Goal: Information Seeking & Learning: Learn about a topic

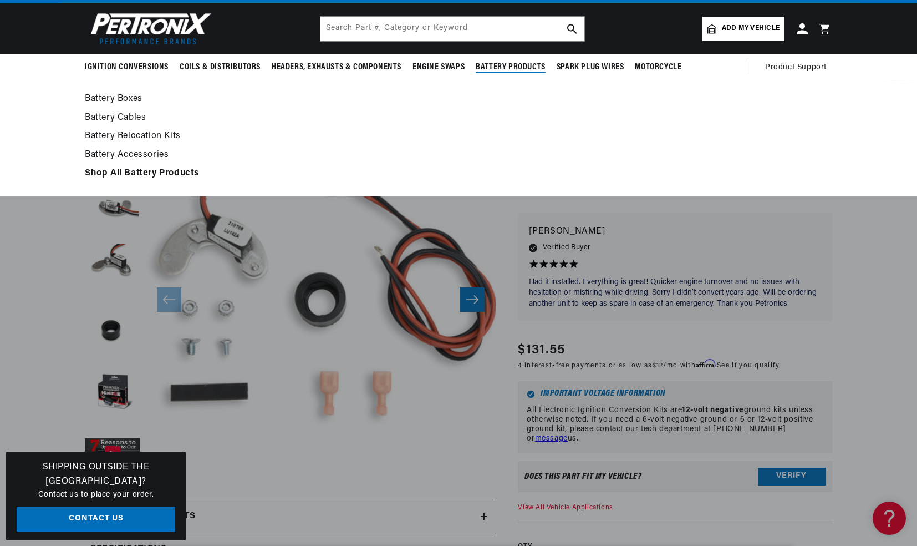
scroll to position [0, 692]
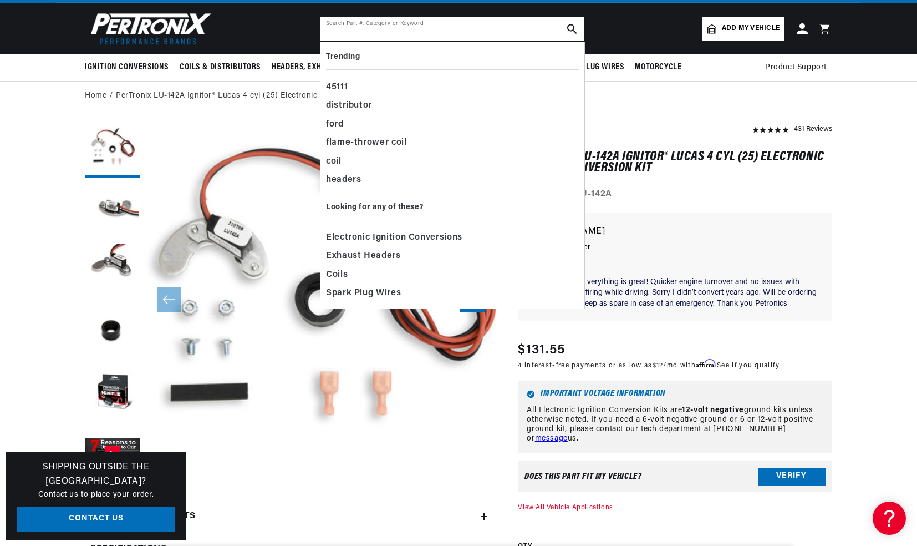
click at [415, 29] on input "text" at bounding box center [453, 29] width 264 height 24
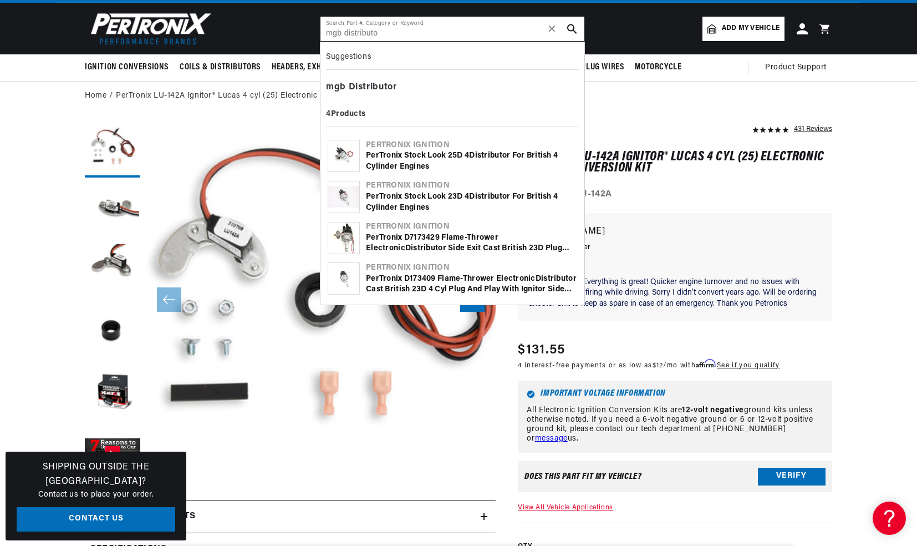
scroll to position [0, 0]
type input "mgb distributo"
click at [415, 155] on div "PerTronix Stock Look 25D 4 Distributo r for British 4 Cylinder Engines" at bounding box center [471, 161] width 211 height 22
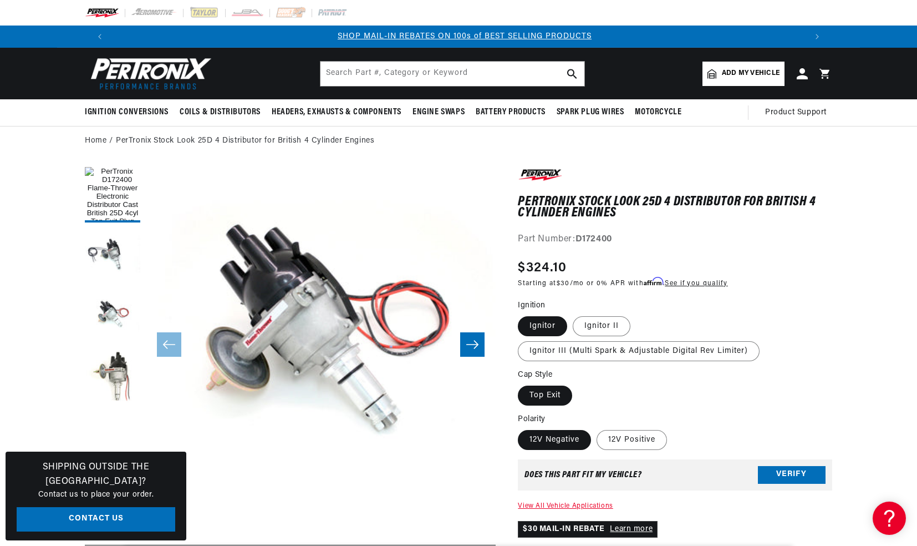
scroll to position [0, 692]
click at [619, 439] on label "12V Positive" at bounding box center [632, 440] width 70 height 20
click at [597, 428] on input "12V Positive" at bounding box center [597, 428] width 1 height 1
radio input "true"
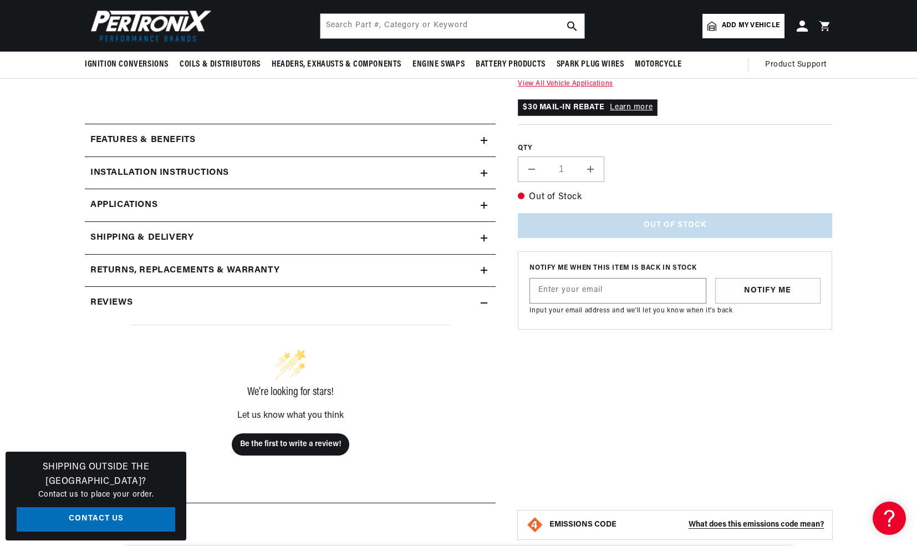
scroll to position [0, 692]
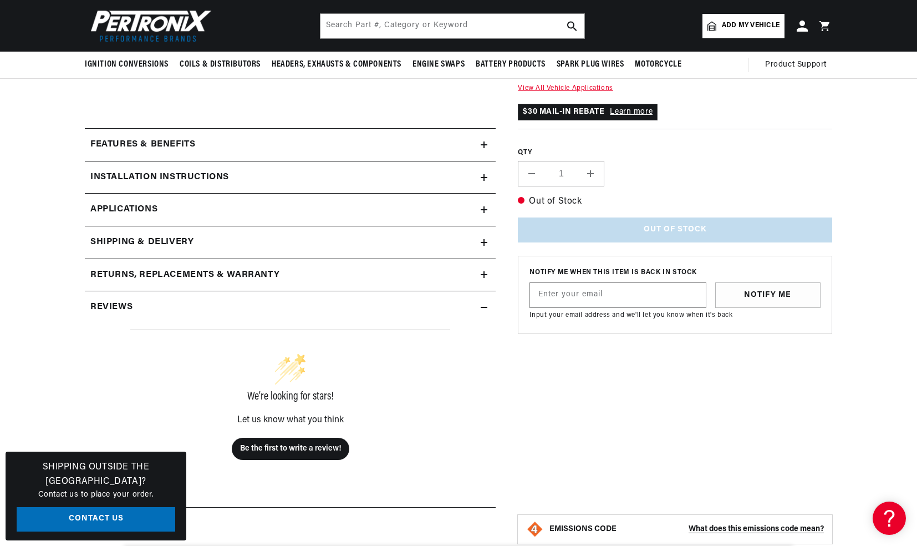
click at [192, 176] on h2 "Installation instructions" at bounding box center [159, 177] width 139 height 14
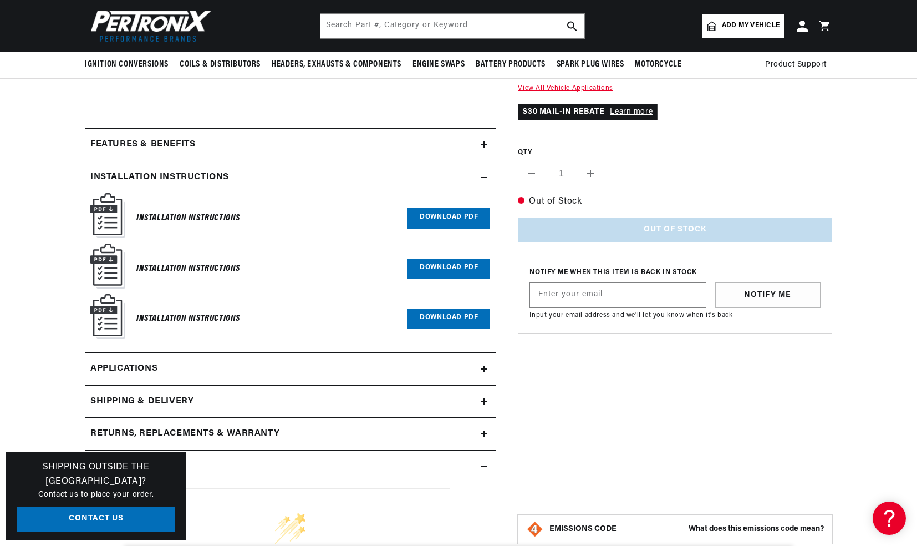
scroll to position [0, 1386]
click at [432, 213] on link "Download PDF" at bounding box center [449, 218] width 83 height 21
click at [439, 271] on link "Download PDF" at bounding box center [449, 268] width 83 height 21
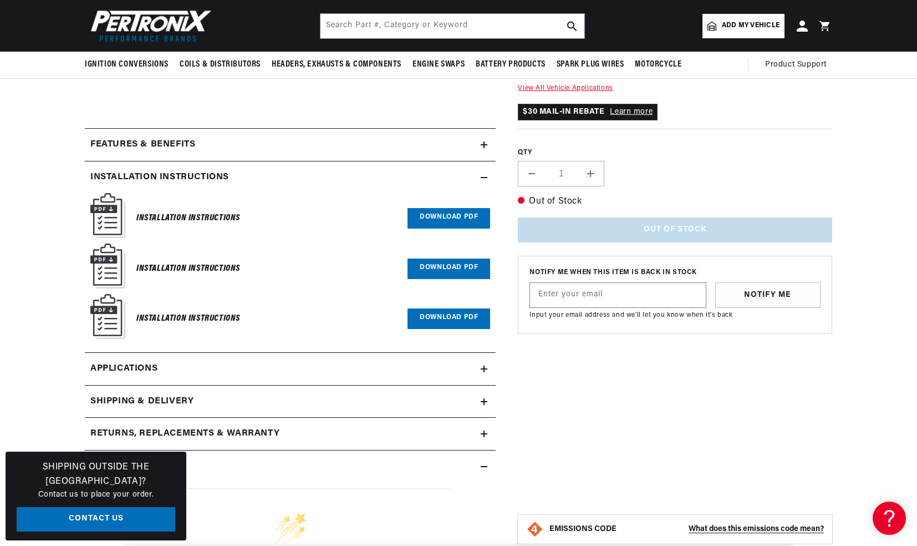
click at [455, 321] on link "Download PDF" at bounding box center [449, 318] width 83 height 21
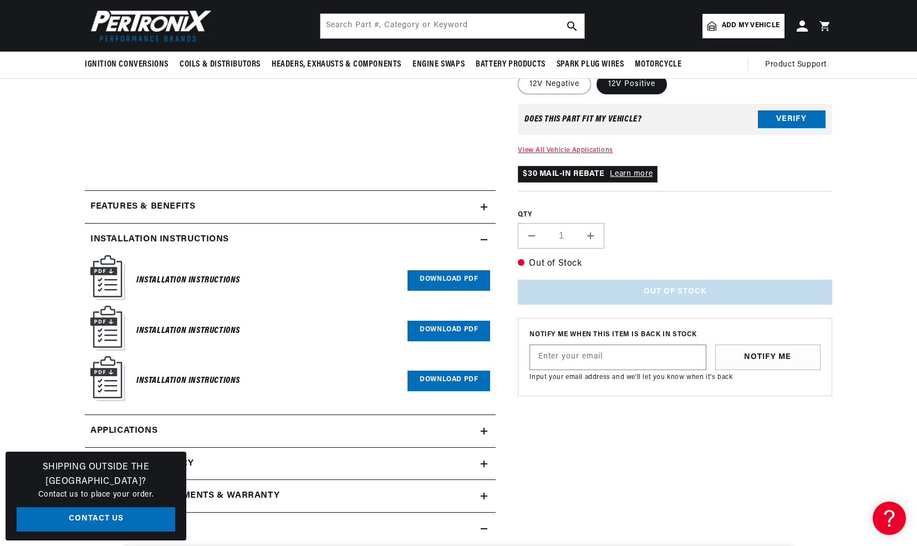
scroll to position [362, 0]
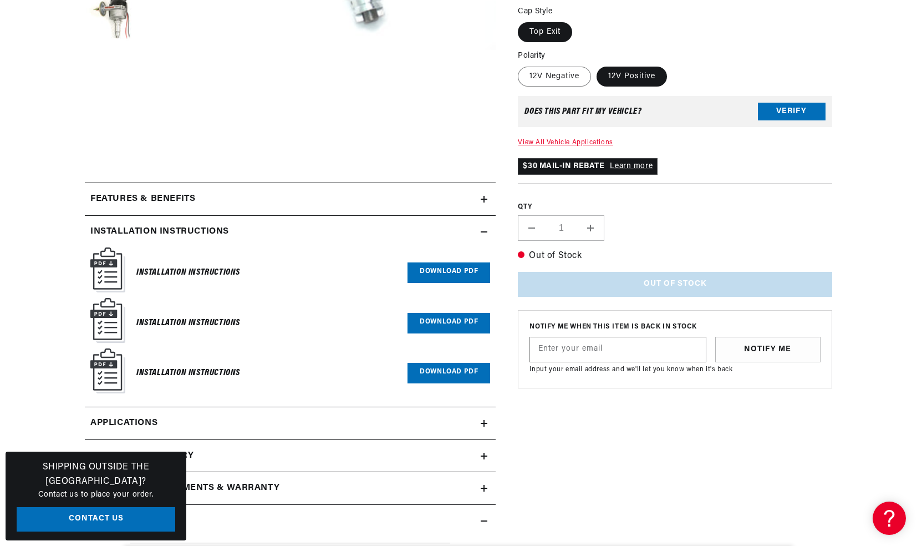
click at [579, 140] on link "View All Vehicle Applications" at bounding box center [565, 142] width 95 height 7
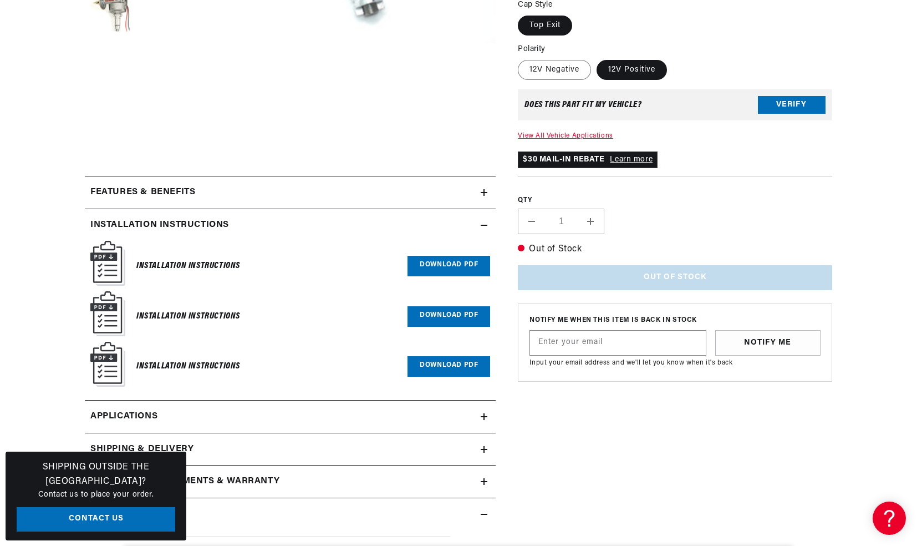
scroll to position [369, 0]
click at [450, 261] on link "Download PDF" at bounding box center [449, 265] width 83 height 21
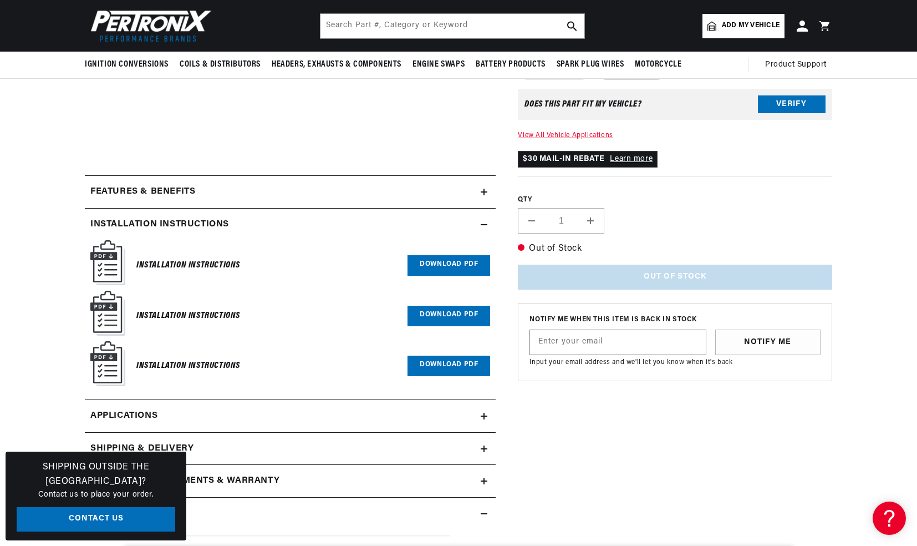
scroll to position [362, 0]
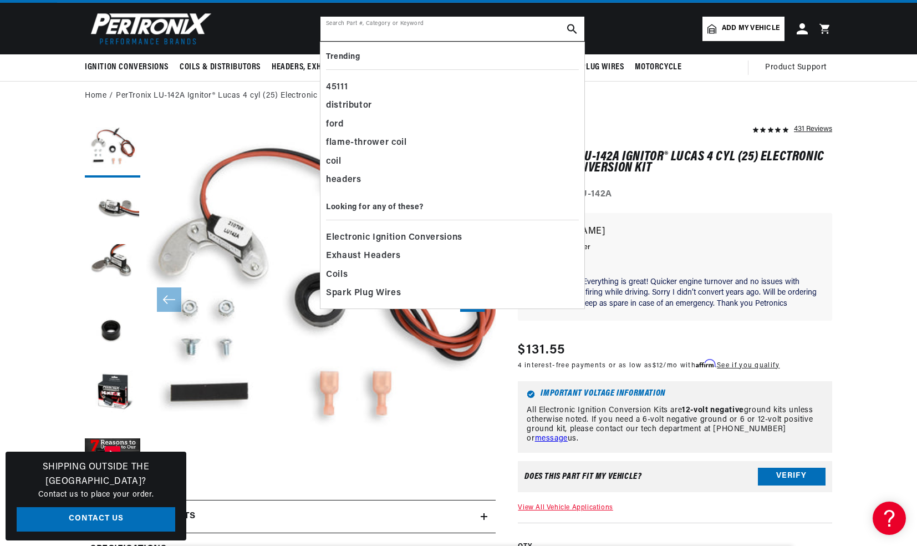
click at [347, 30] on input "text" at bounding box center [453, 29] width 264 height 24
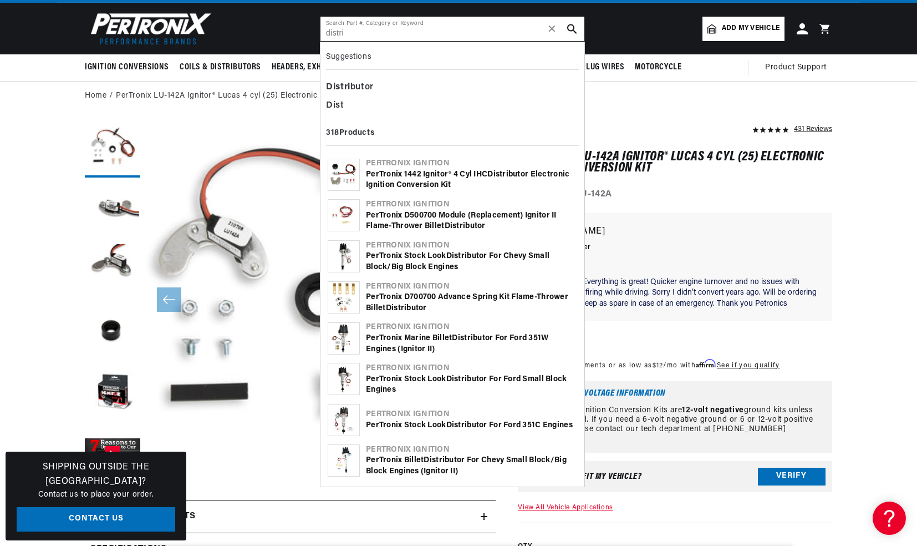
scroll to position [0, 692]
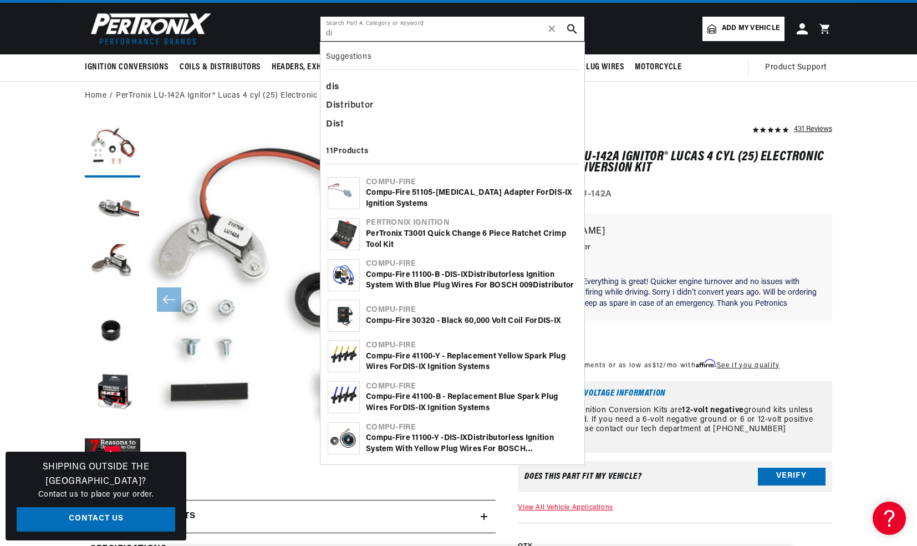
type input "d"
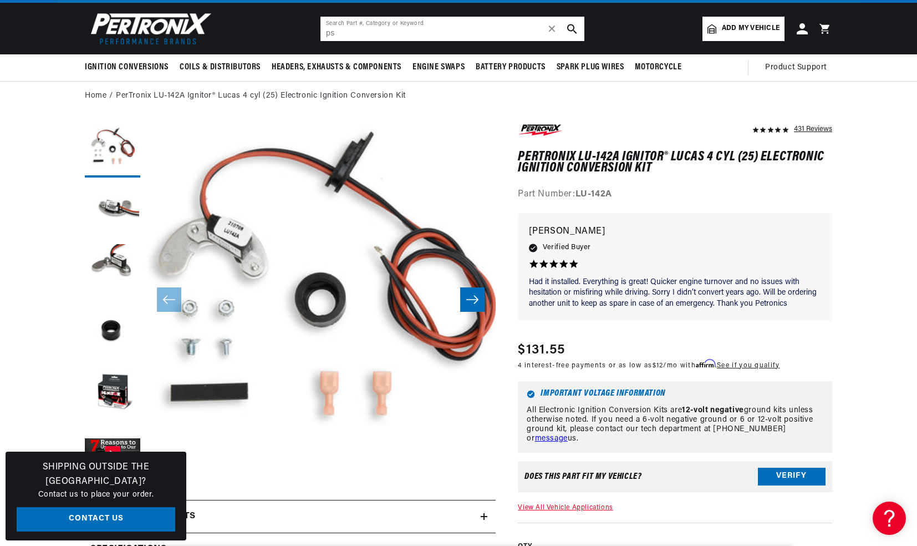
type input "p"
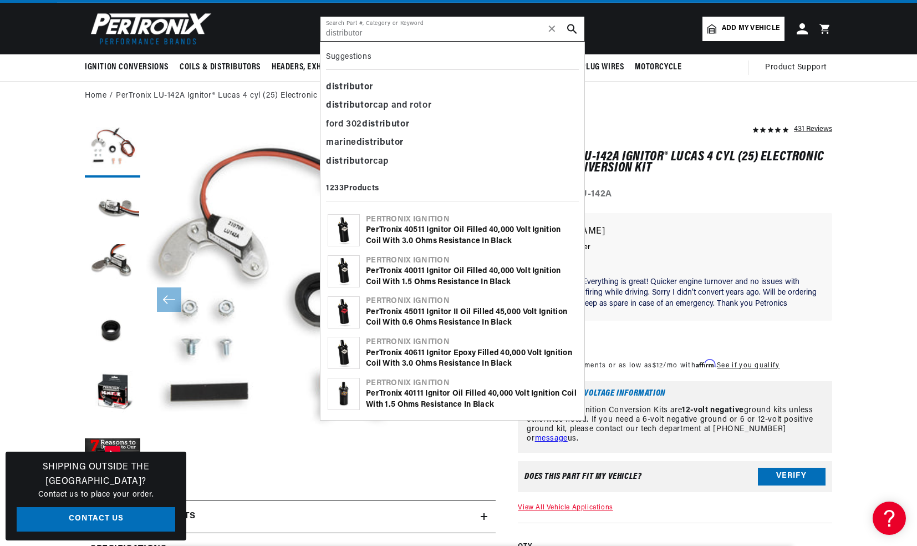
scroll to position [0, 1386]
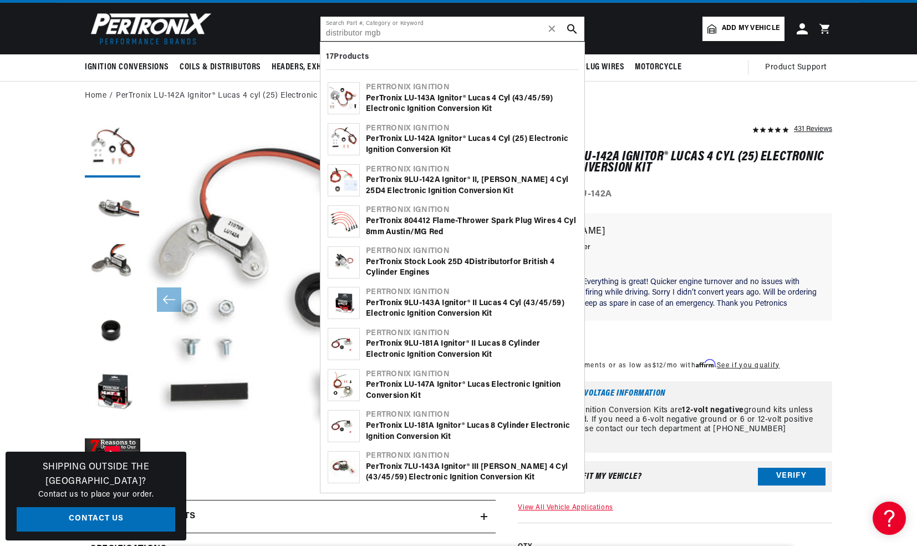
type input "distributor mgb"
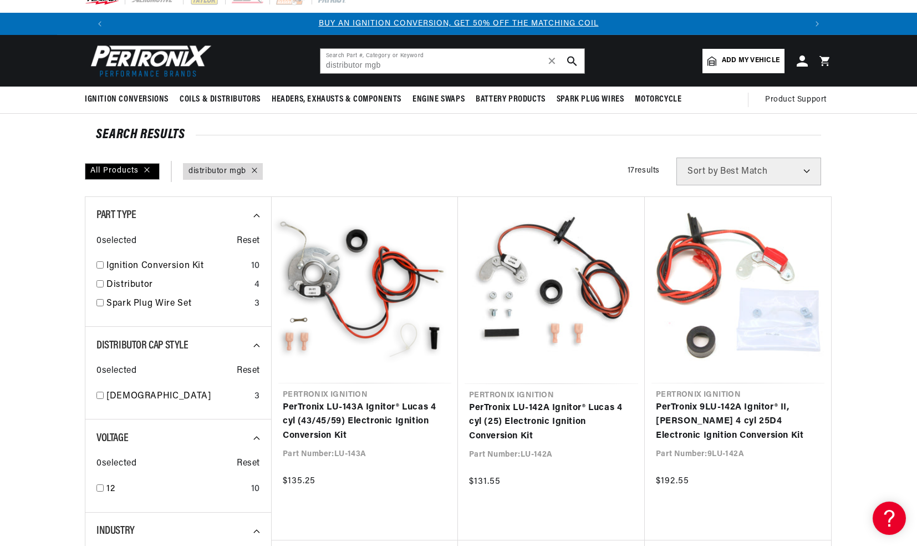
scroll to position [9, 0]
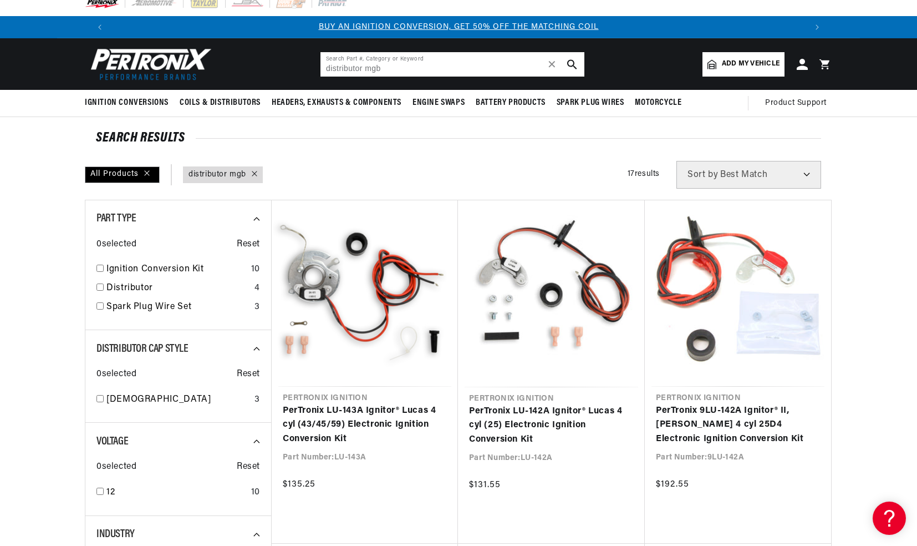
click at [571, 62] on icon "search button" at bounding box center [572, 64] width 10 height 10
click at [122, 288] on link "Distributor" at bounding box center [178, 288] width 144 height 14
checkbox input "true"
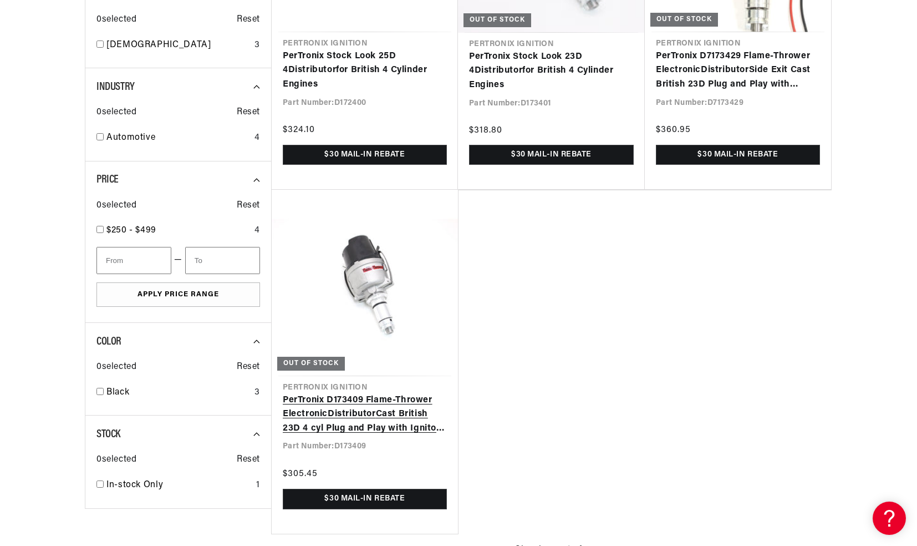
click at [362, 405] on link "PerTronix D173409 Flame-Thrower Electronic Distributor Cast British 23D 4 cyl P…" at bounding box center [365, 414] width 164 height 43
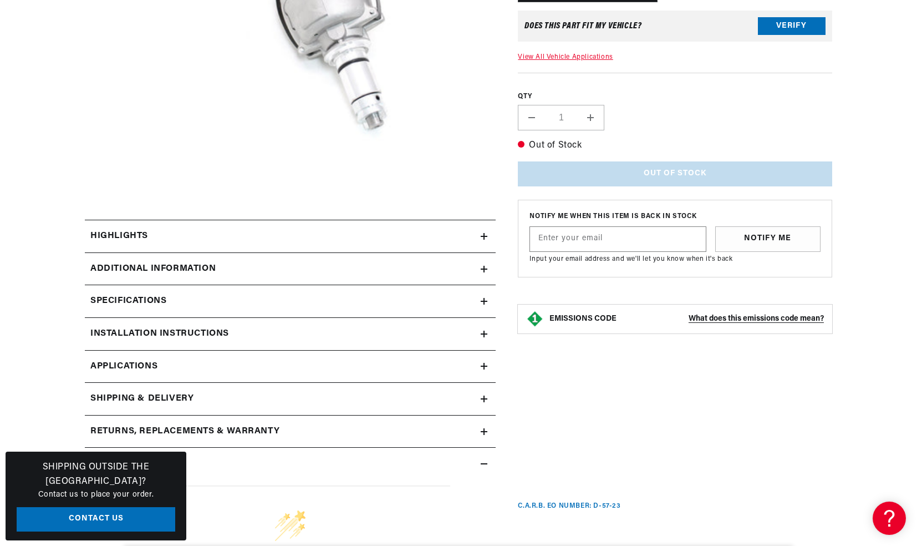
scroll to position [0, 692]
click at [486, 334] on icon at bounding box center [484, 334] width 7 height 7
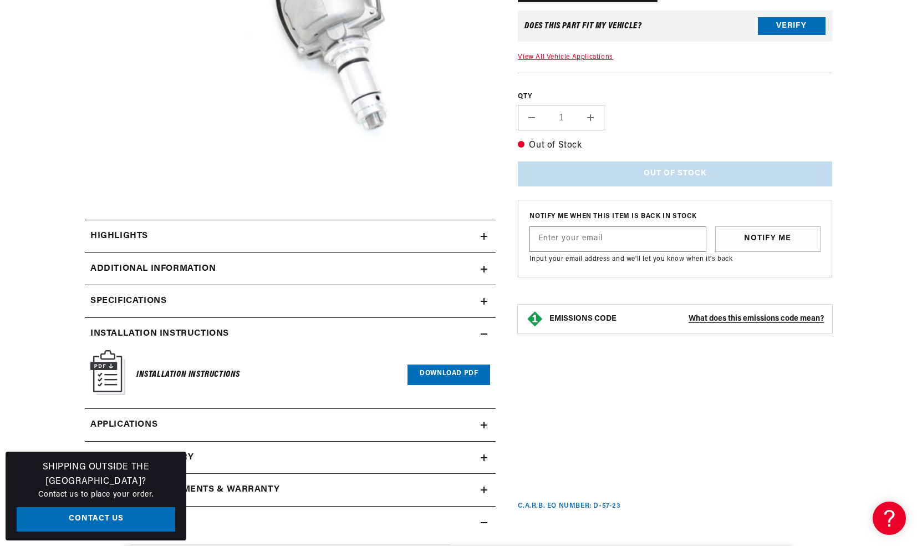
click at [446, 366] on link "Download PDF" at bounding box center [449, 374] width 83 height 21
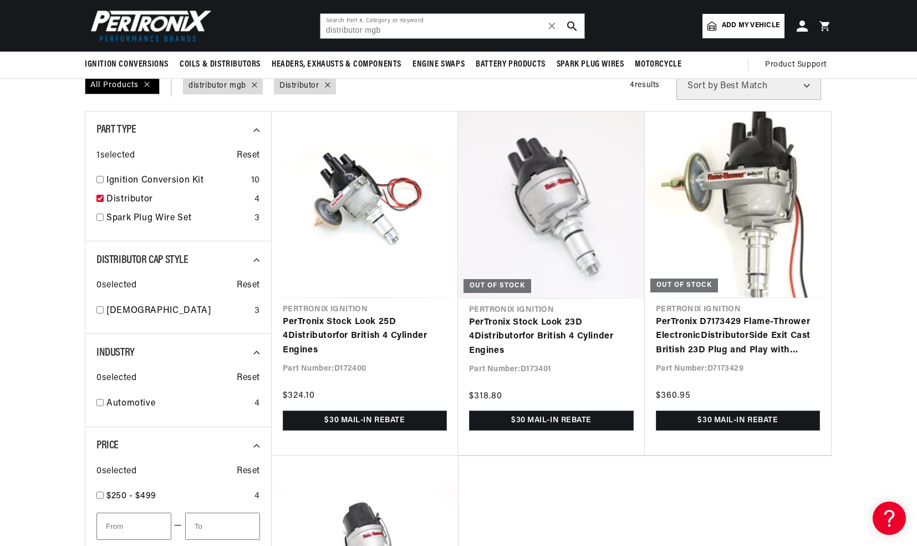
scroll to position [0, 692]
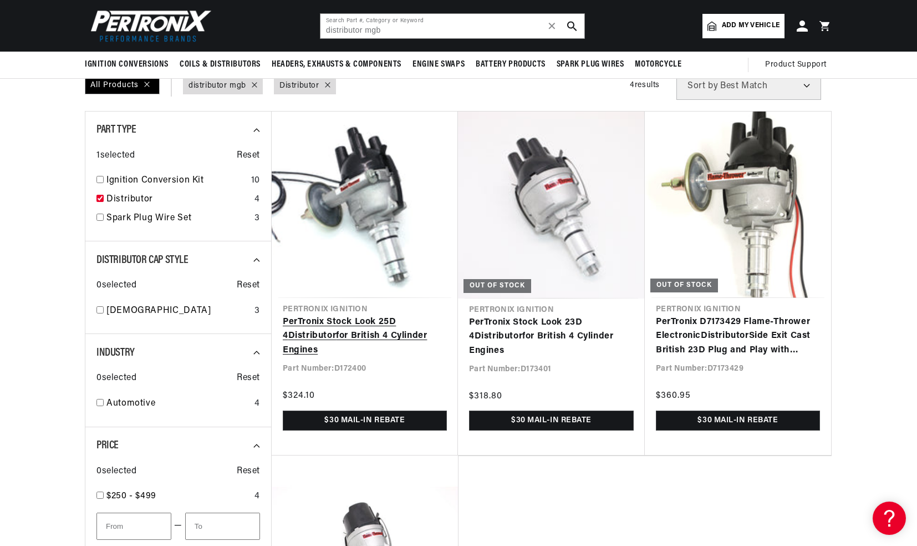
click at [355, 332] on link "PerTronix Stock Look 25D 4 Distributor for British 4 Cylinder Engines" at bounding box center [365, 336] width 164 height 43
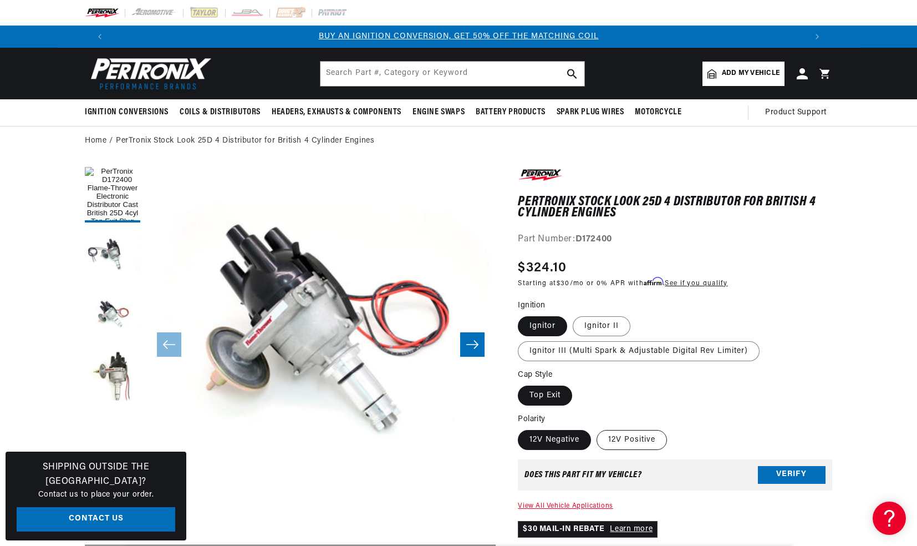
click at [626, 439] on label "12V Positive" at bounding box center [632, 440] width 70 height 20
click at [597, 428] on input "12V Positive" at bounding box center [597, 428] width 1 height 1
radio input "true"
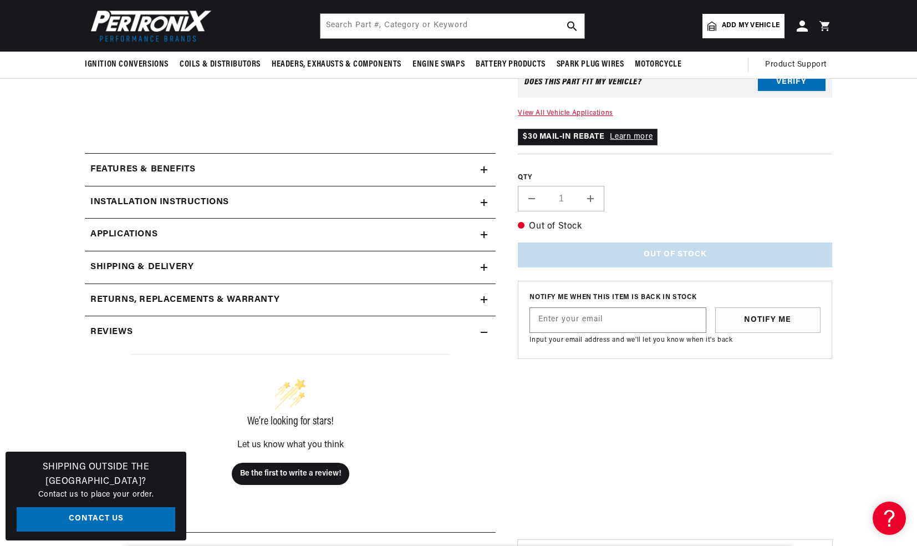
scroll to position [389, 0]
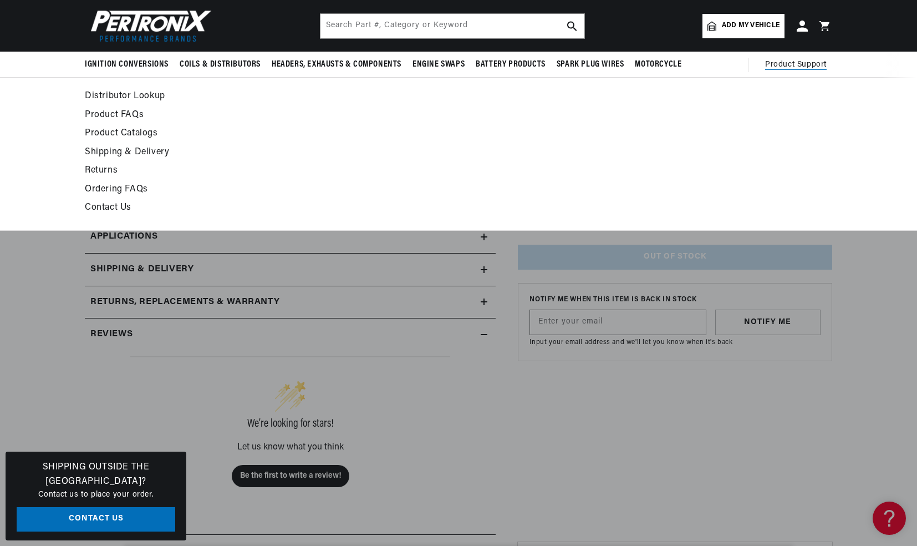
click at [51, 169] on div "Distributor Lookup Product FAQs Product Catalogs Shipping & Delivery Returns Or…" at bounding box center [458, 154] width 917 height 154
click at [53, 348] on section "PerTronix Stock Look 25D 4 Distributor for British 4 Cylinder Engines PerTronix…" at bounding box center [458, 340] width 917 height 1149
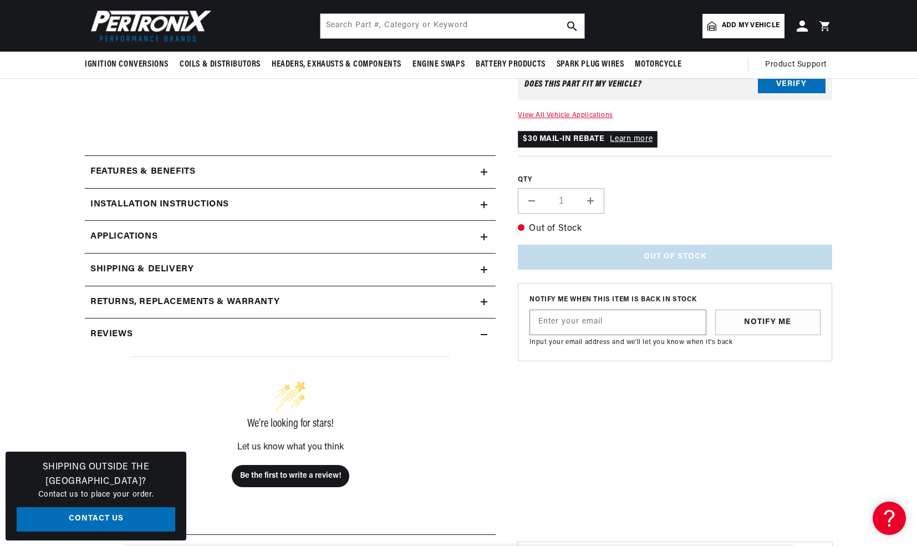
scroll to position [0, 0]
click at [102, 256] on summary "Shipping & Delivery" at bounding box center [290, 269] width 411 height 32
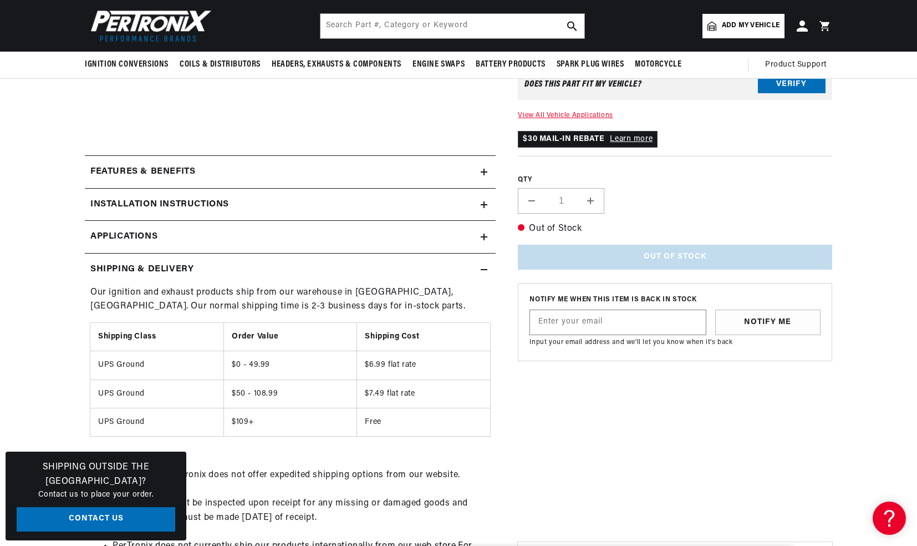
click at [122, 204] on h2 "Installation instructions" at bounding box center [159, 204] width 139 height 14
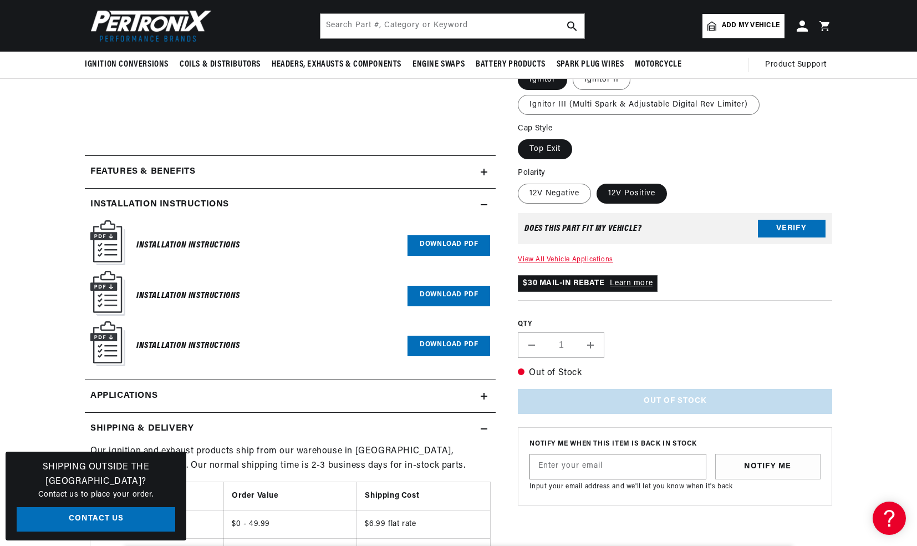
click at [105, 243] on img at bounding box center [107, 242] width 35 height 45
click at [433, 245] on link "Download PDF" at bounding box center [449, 245] width 83 height 21
